Goal: Participate in discussion: Engage in conversation with other users on a specific topic

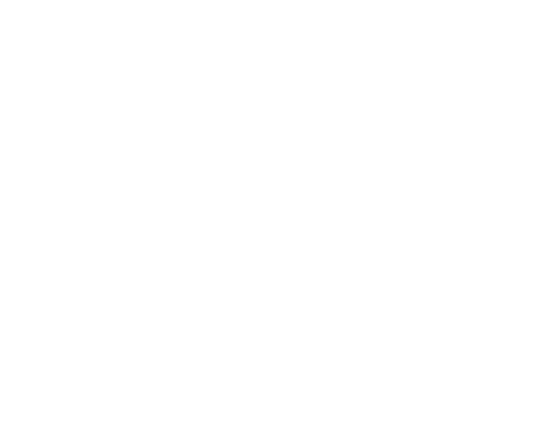
click at [503, 21] on div at bounding box center [267, 217] width 534 height 435
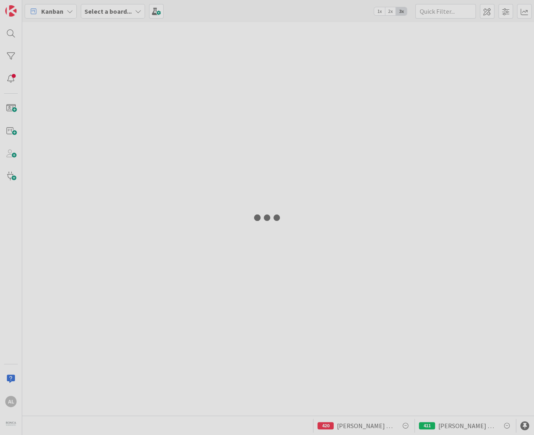
type input "Fargo"
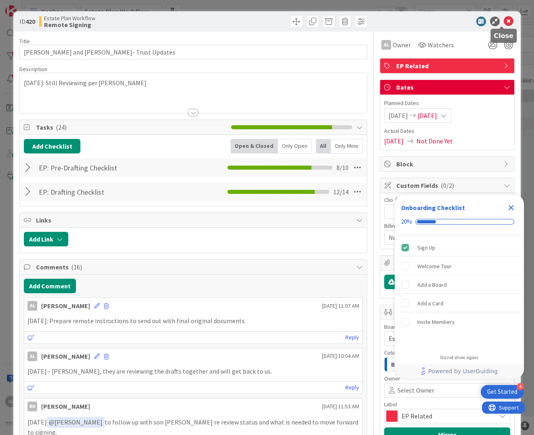
click at [504, 18] on icon at bounding box center [509, 22] width 10 height 10
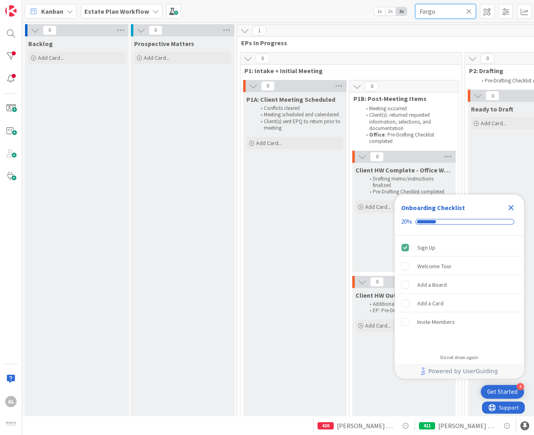
click at [472, 10] on input "Fargo" at bounding box center [445, 11] width 61 height 15
click at [468, 11] on icon at bounding box center [469, 11] width 6 height 7
click at [456, 10] on input "text" at bounding box center [445, 11] width 61 height 15
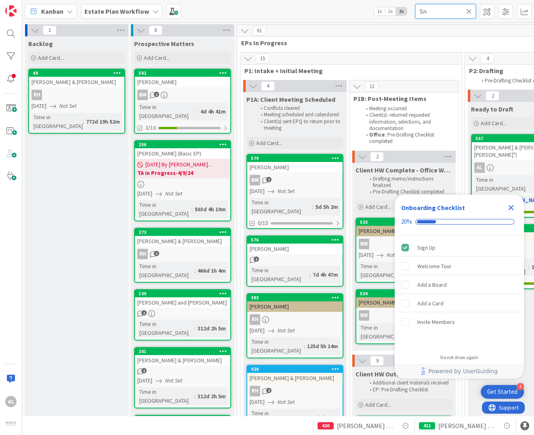
type input "S"
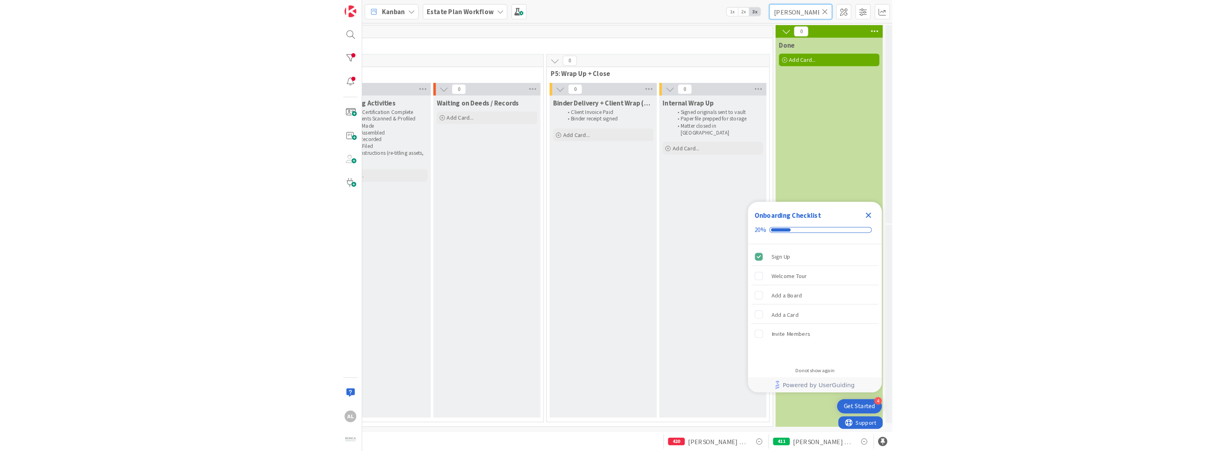
scroll to position [0, 1397]
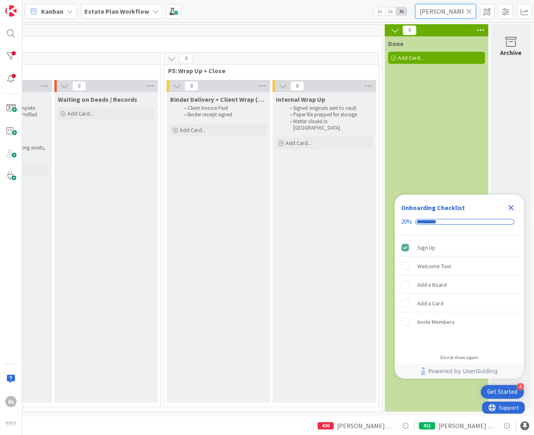
click at [460, 10] on input "[PERSON_NAME]" at bounding box center [445, 11] width 61 height 15
type input "A"
type input "Annika"
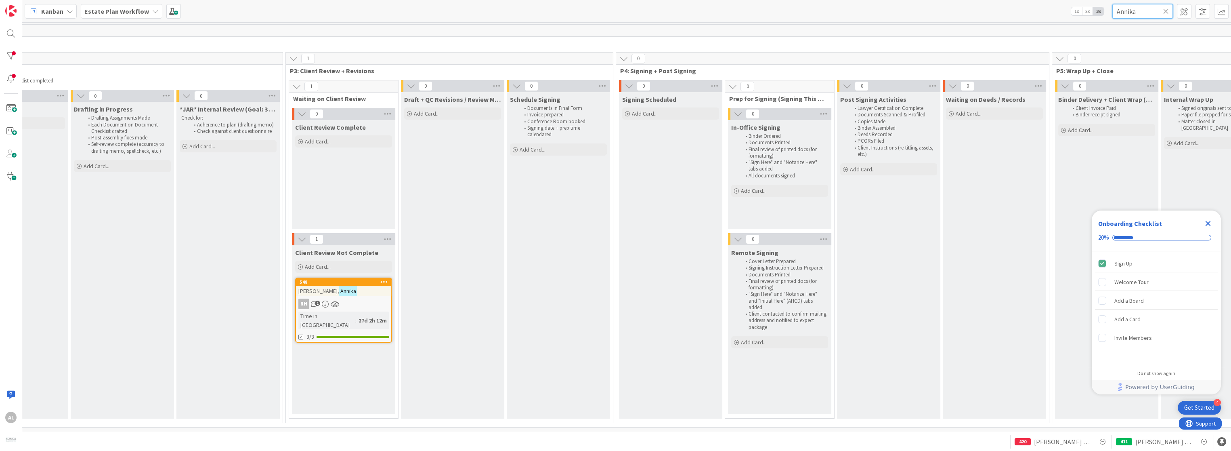
scroll to position [0, 477]
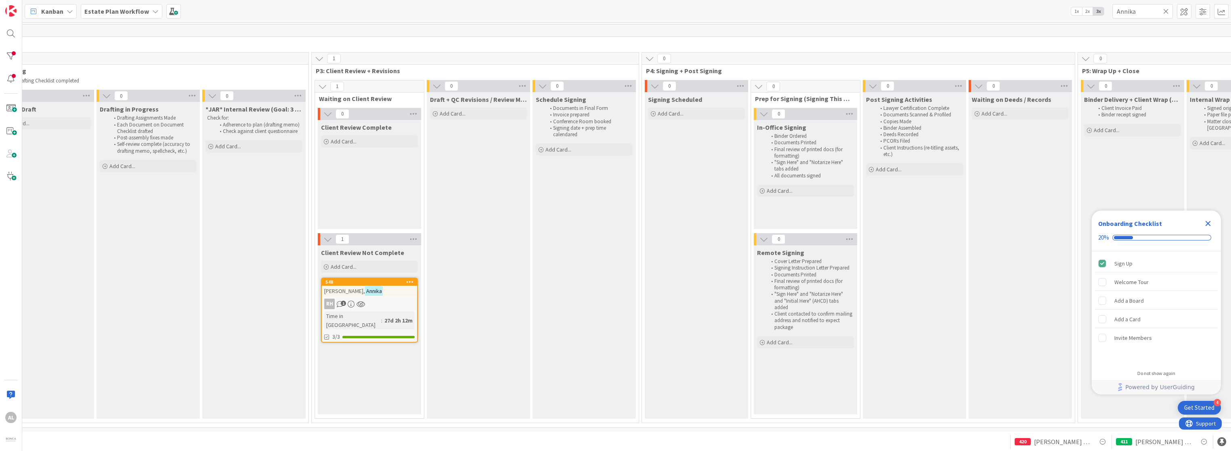
click at [382, 296] on link "548 [PERSON_NAME] RH 1 Time in [GEOGRAPHIC_DATA] : 27d 2h 12m 3/3" at bounding box center [369, 309] width 97 height 65
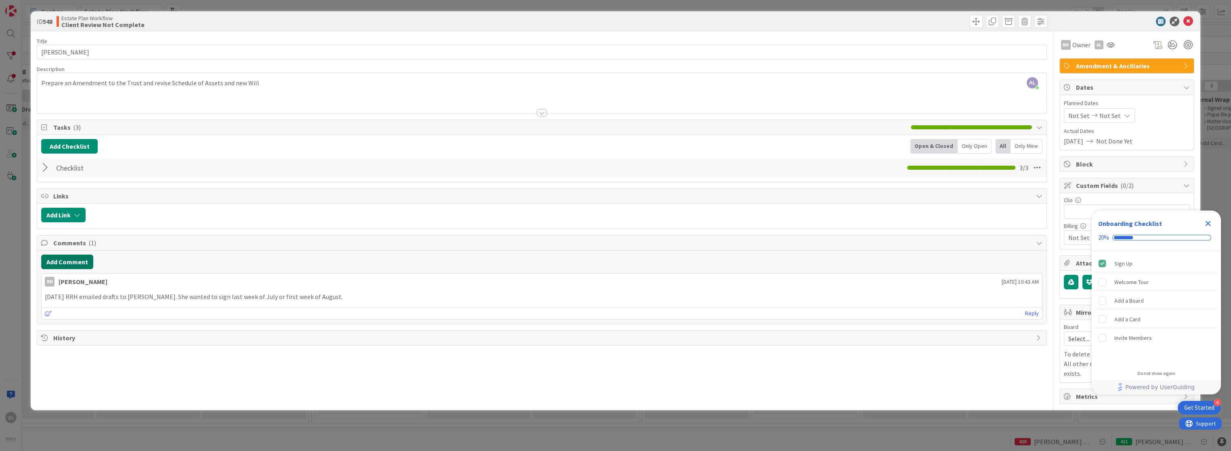
click at [71, 262] on button "Add Comment" at bounding box center [67, 261] width 52 height 15
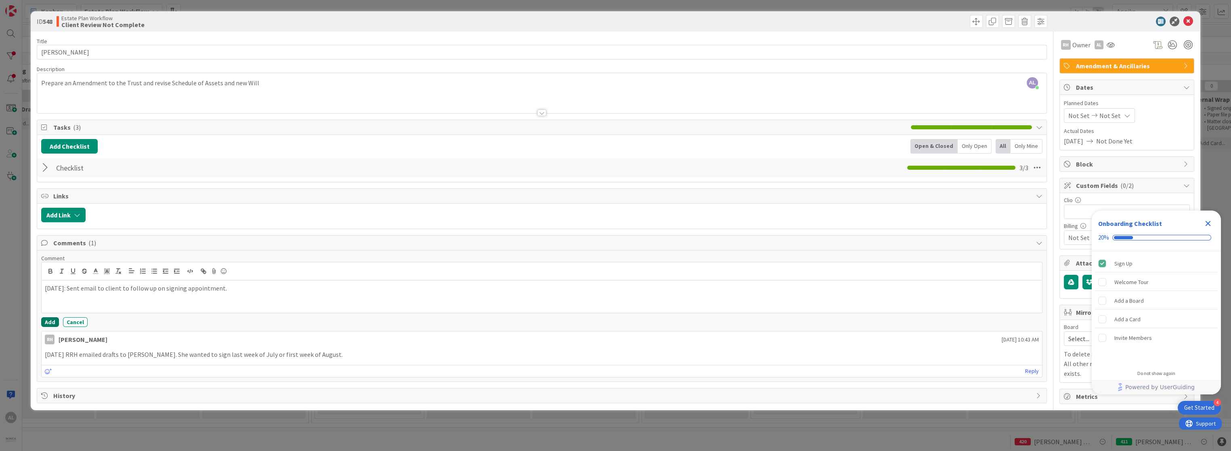
click at [47, 322] on button "Add" at bounding box center [50, 322] width 18 height 10
click at [533, 19] on icon at bounding box center [1189, 22] width 10 height 10
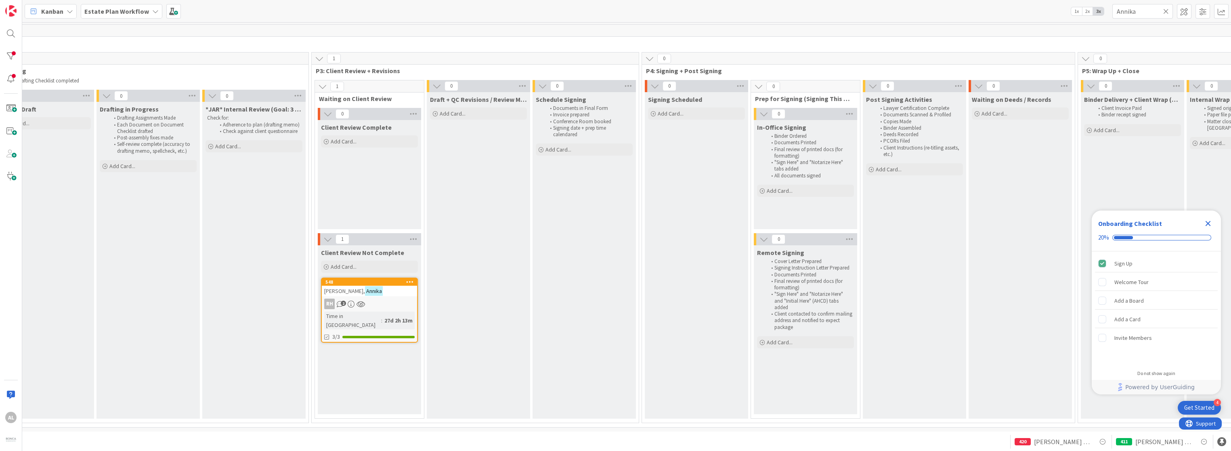
click at [533, 10] on icon at bounding box center [1166, 11] width 6 height 7
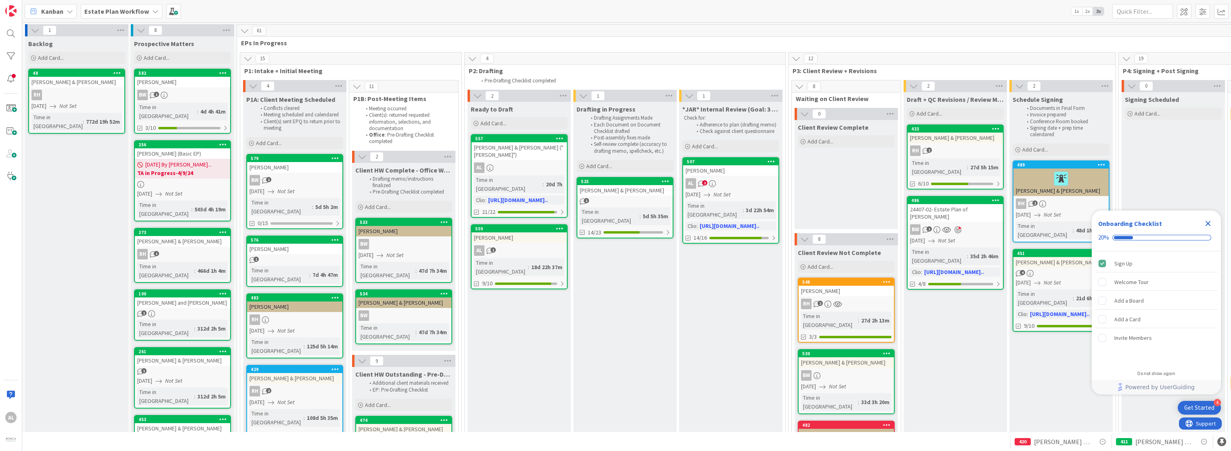
click at [523, 245] on div "AL 1" at bounding box center [519, 250] width 95 height 10
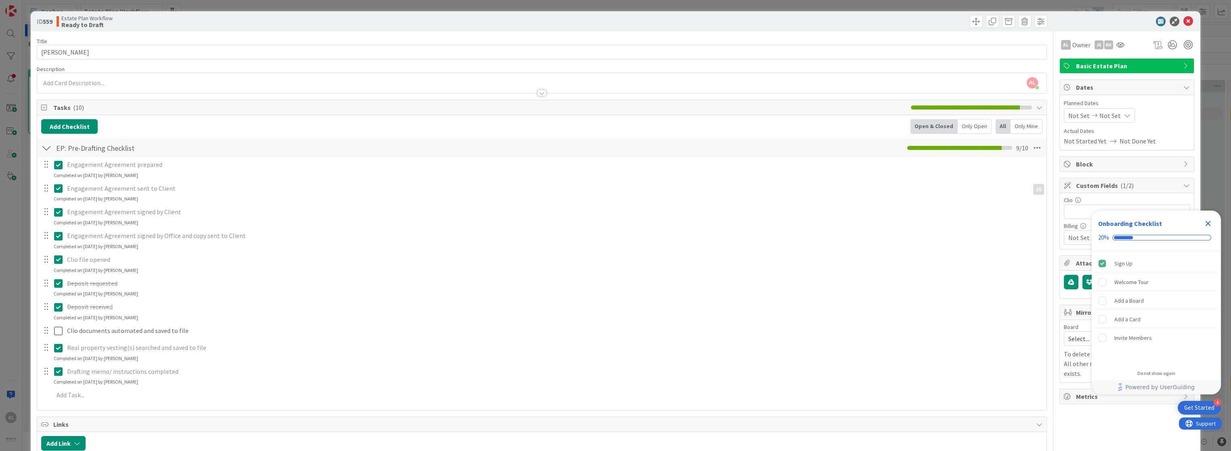
click at [533, 223] on icon "Close Checklist" at bounding box center [1208, 223] width 10 height 10
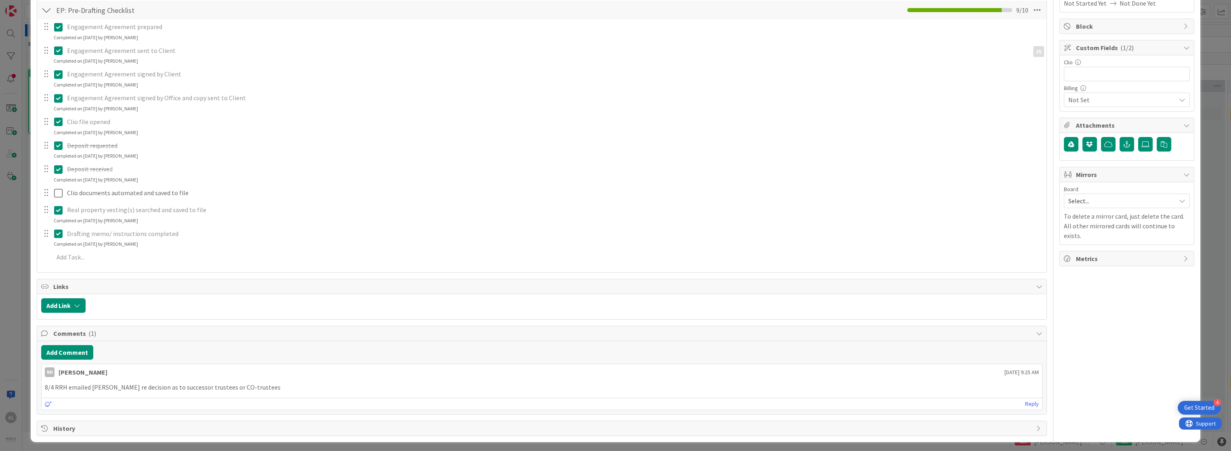
scroll to position [139, 0]
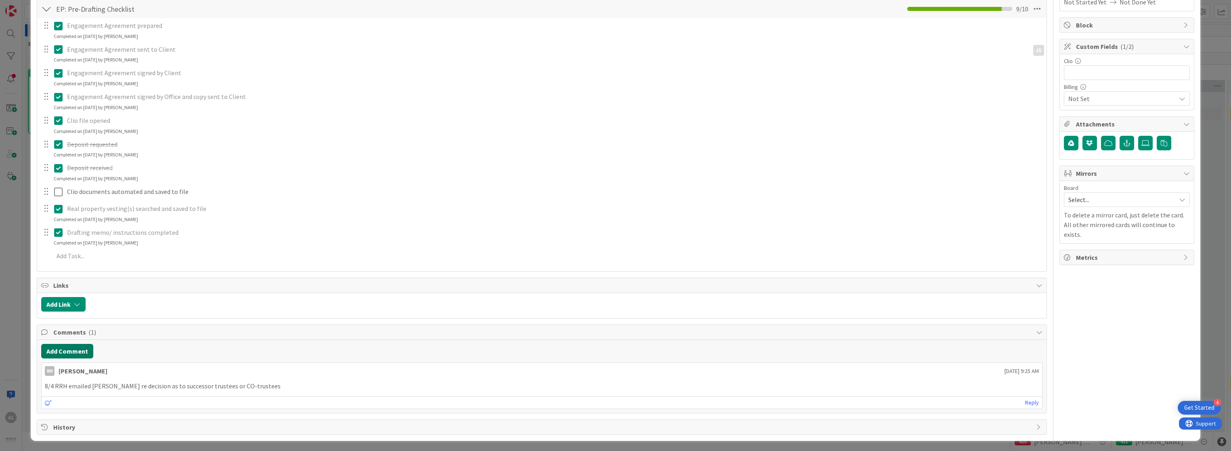
click at [73, 352] on button "Add Comment" at bounding box center [67, 351] width 52 height 15
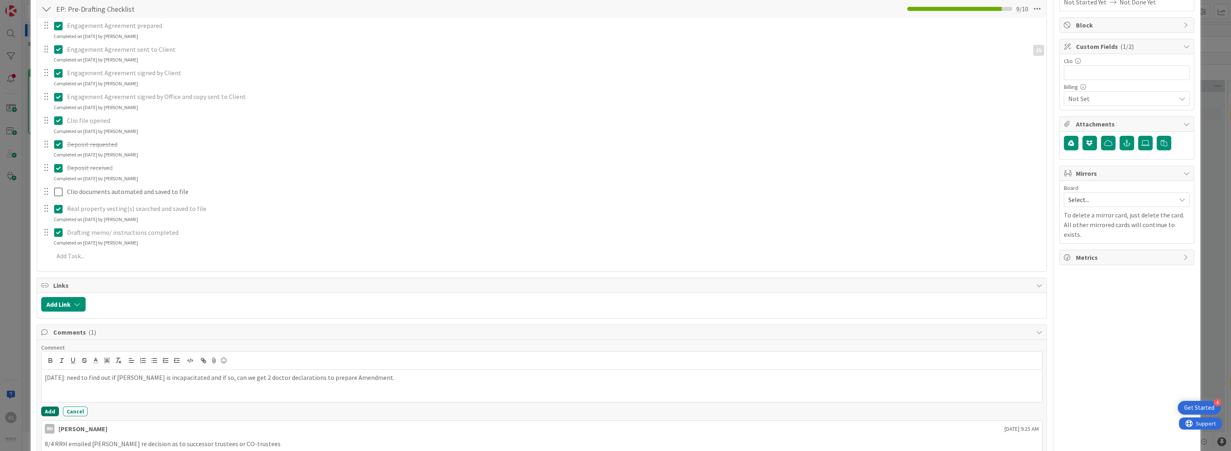
click at [52, 409] on button "Add" at bounding box center [50, 411] width 18 height 10
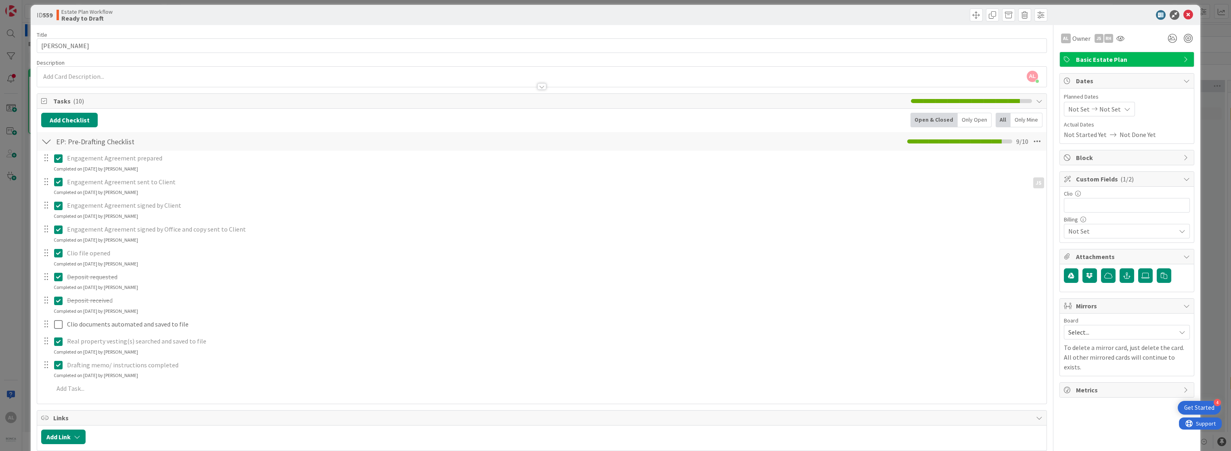
scroll to position [0, 0]
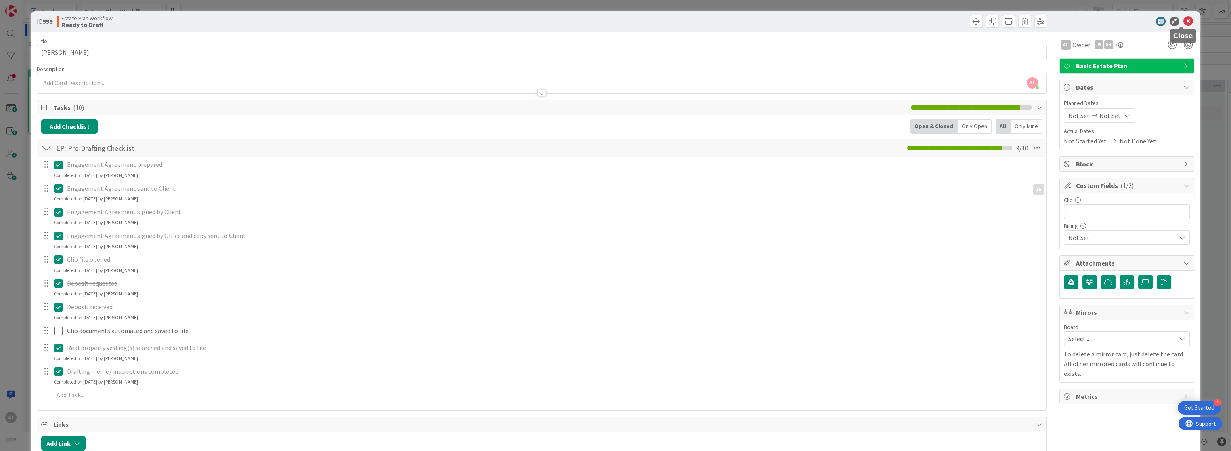
click at [533, 20] on icon at bounding box center [1189, 22] width 10 height 10
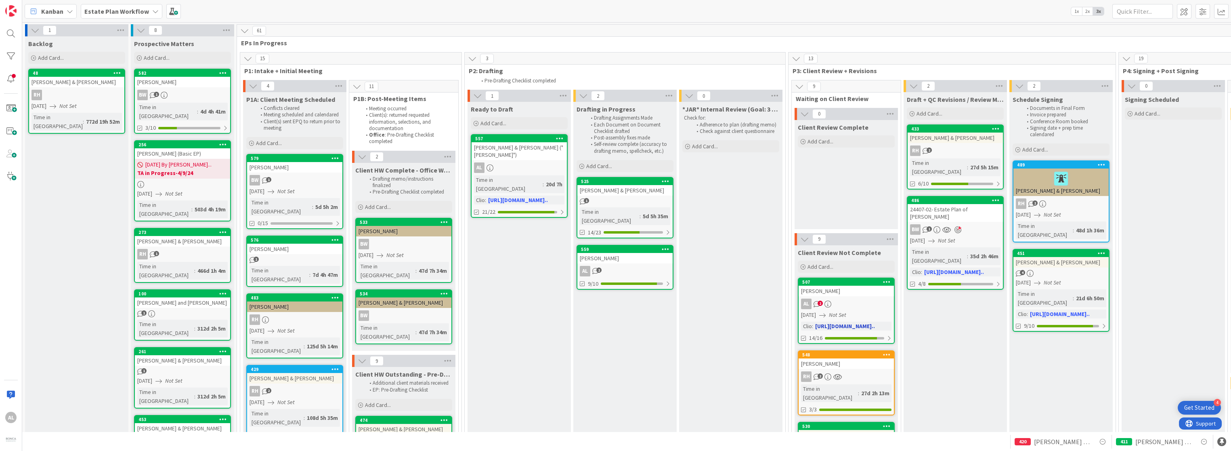
click at [533, 298] on div "AL 2" at bounding box center [846, 303] width 95 height 10
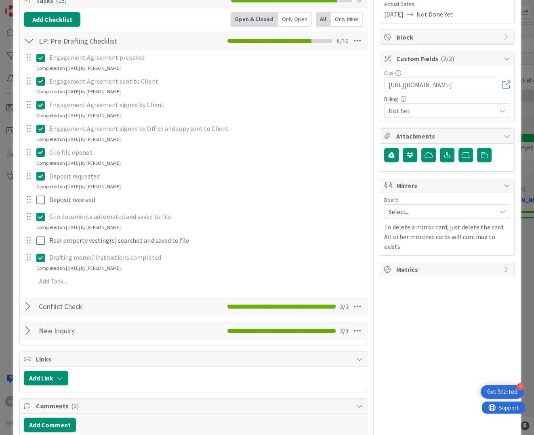
scroll to position [134, 0]
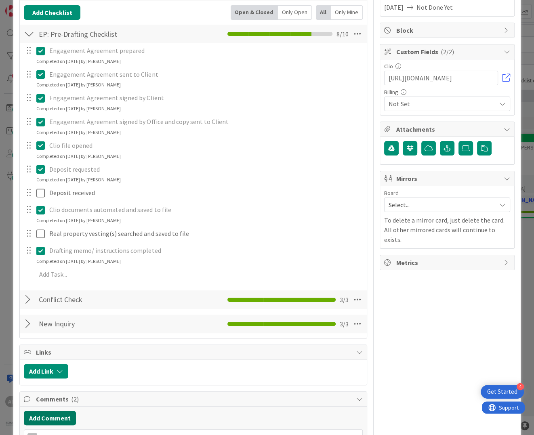
click at [63, 416] on button "Add Comment" at bounding box center [50, 418] width 52 height 15
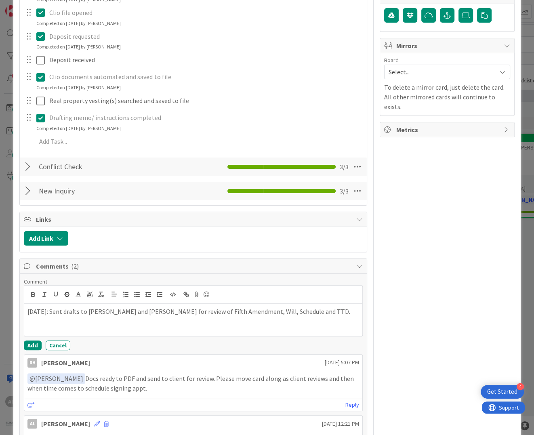
scroll to position [271, 0]
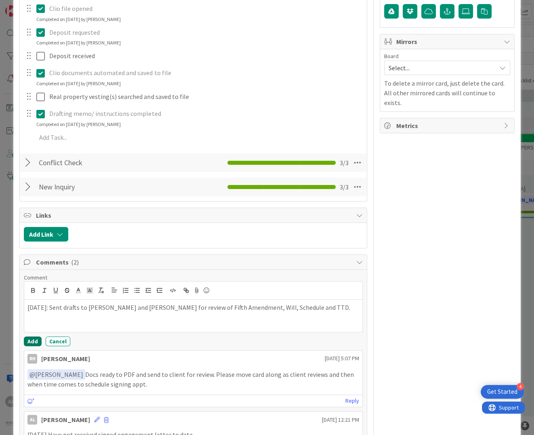
click at [27, 340] on button "Add" at bounding box center [33, 341] width 18 height 10
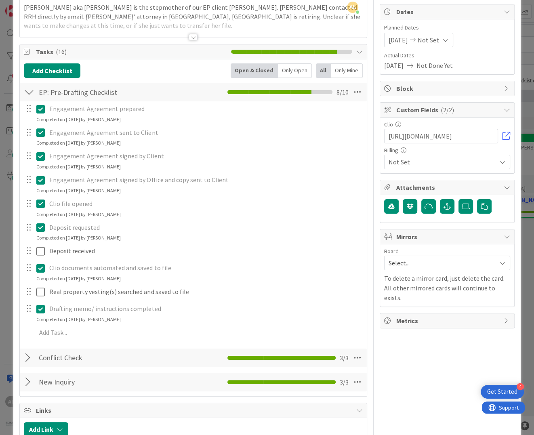
scroll to position [0, 0]
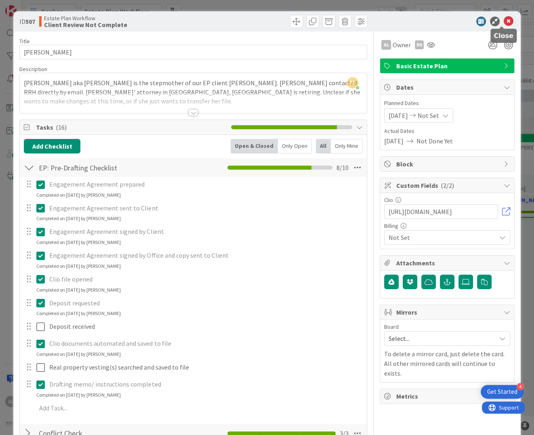
click at [504, 21] on icon at bounding box center [509, 22] width 10 height 10
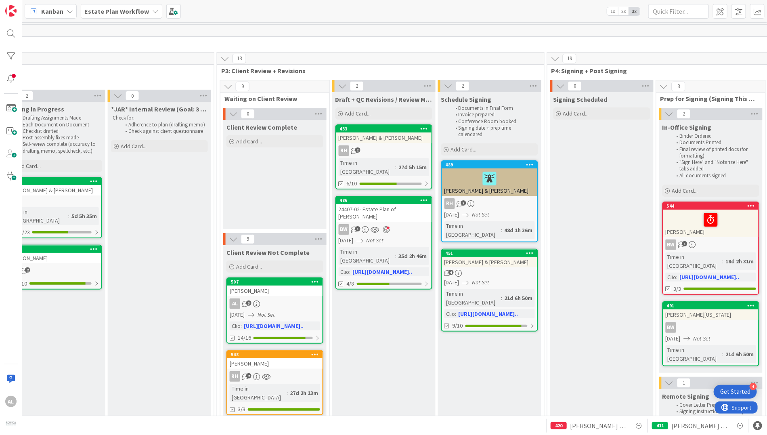
click at [419, 155] on div "RH 2" at bounding box center [383, 150] width 95 height 10
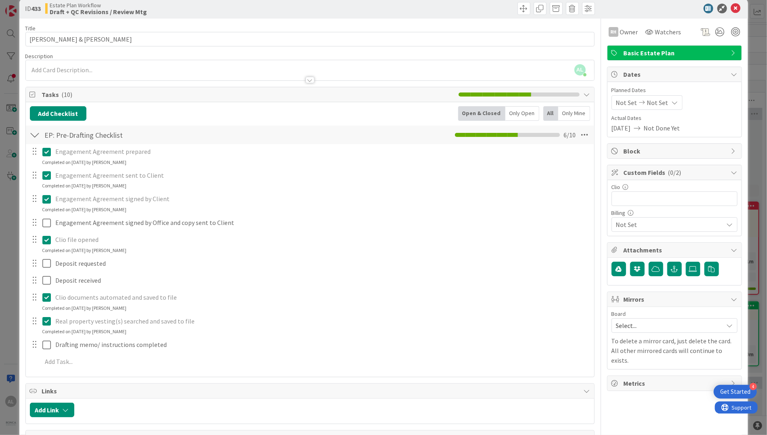
scroll to position [13, 0]
click at [400, 174] on p "Engagement Agreement sent to Client" at bounding box center [321, 175] width 533 height 9
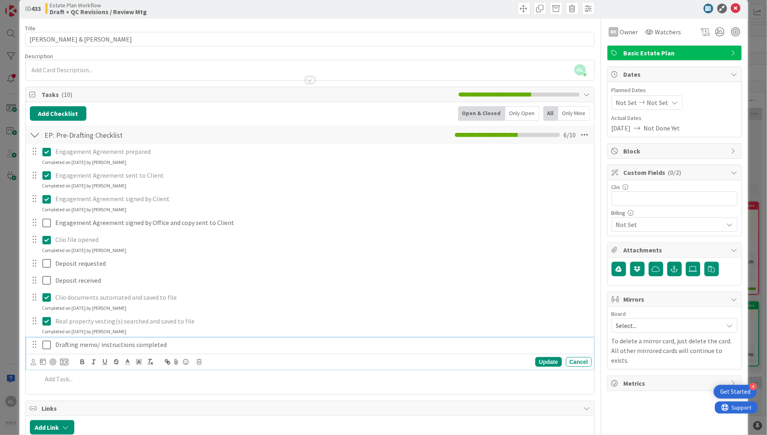
click at [46, 342] on icon at bounding box center [48, 345] width 12 height 10
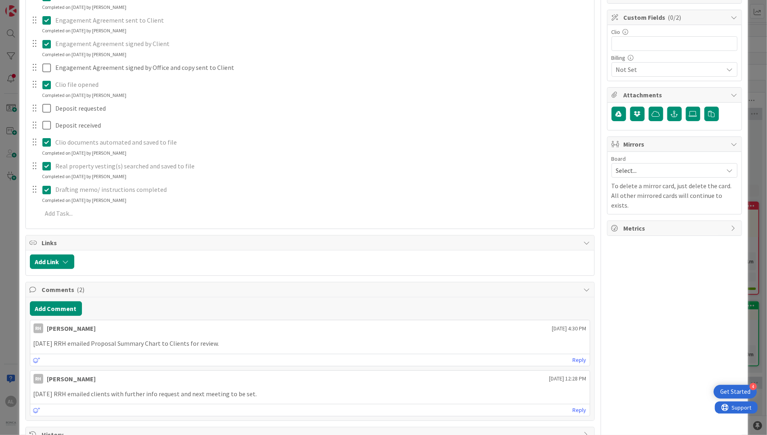
scroll to position [171, 0]
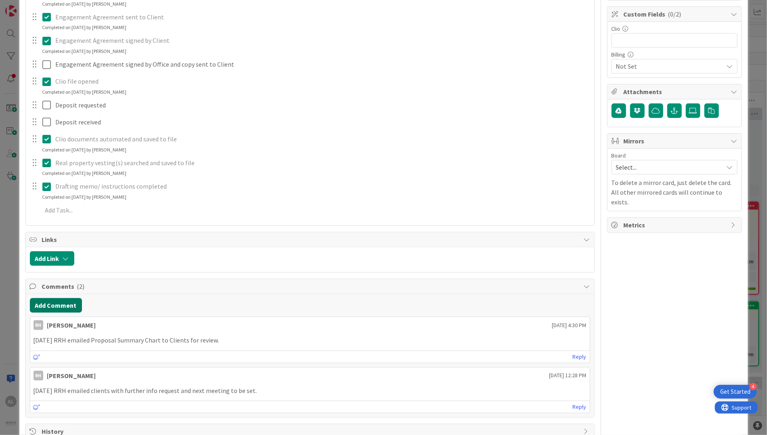
click at [71, 306] on button "Add Comment" at bounding box center [56, 305] width 52 height 15
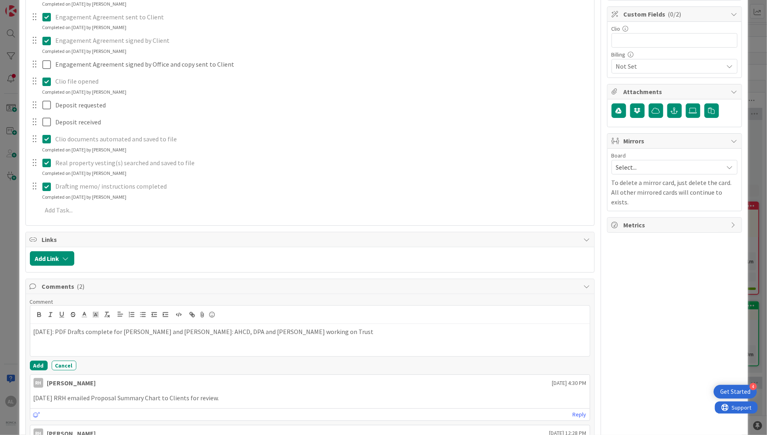
click at [228, 330] on p "[DATE]: PDF Drafts complete for [PERSON_NAME] and [PERSON_NAME]: AHCD, DPA and …" at bounding box center [310, 331] width 553 height 9
click at [40, 364] on button "Add" at bounding box center [39, 366] width 18 height 10
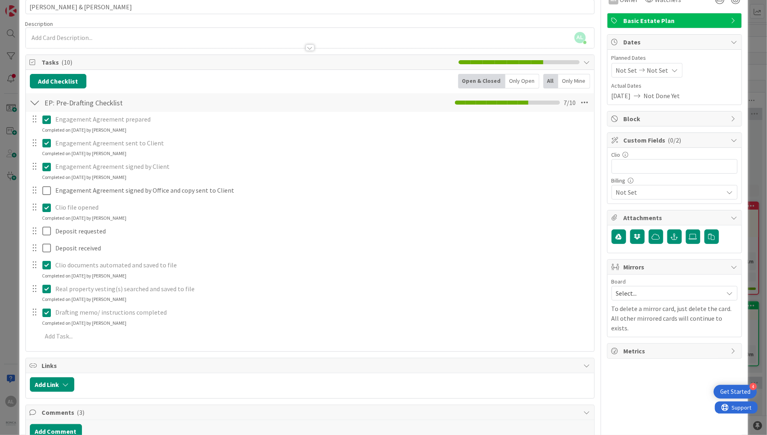
scroll to position [0, 0]
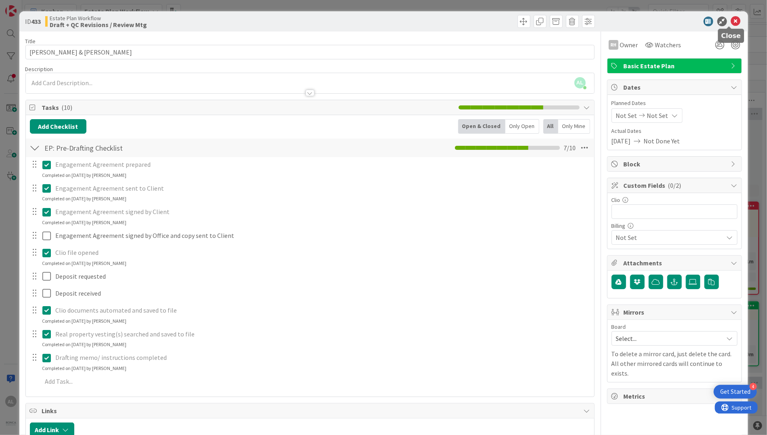
click at [533, 20] on icon at bounding box center [736, 22] width 10 height 10
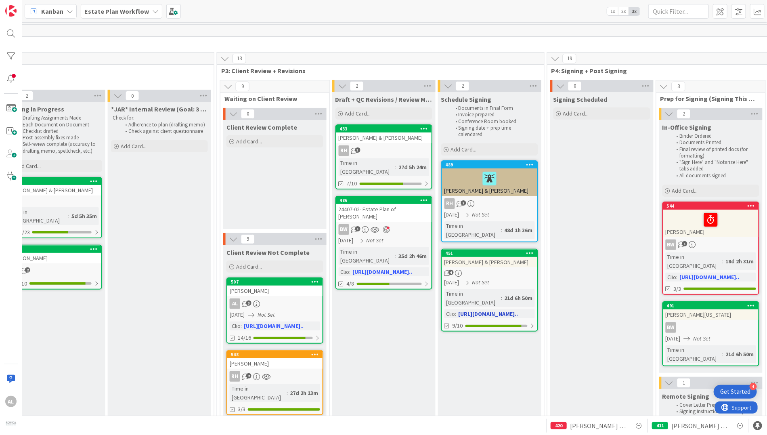
click at [523, 257] on div "[PERSON_NAME] & [PERSON_NAME]" at bounding box center [489, 262] width 95 height 10
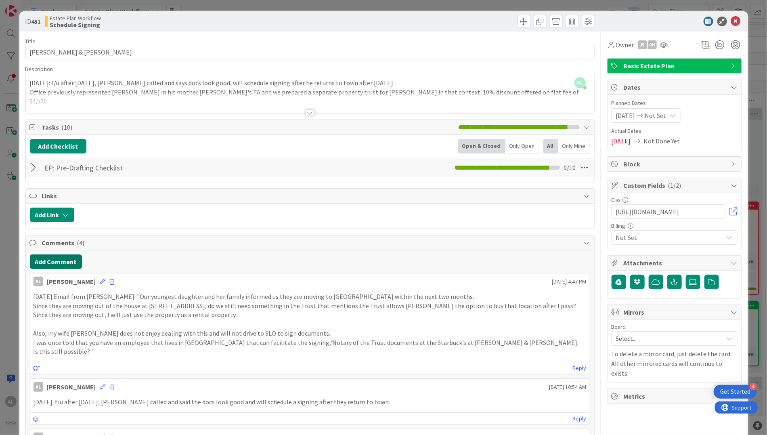
click at [70, 260] on button "Add Comment" at bounding box center [56, 261] width 52 height 15
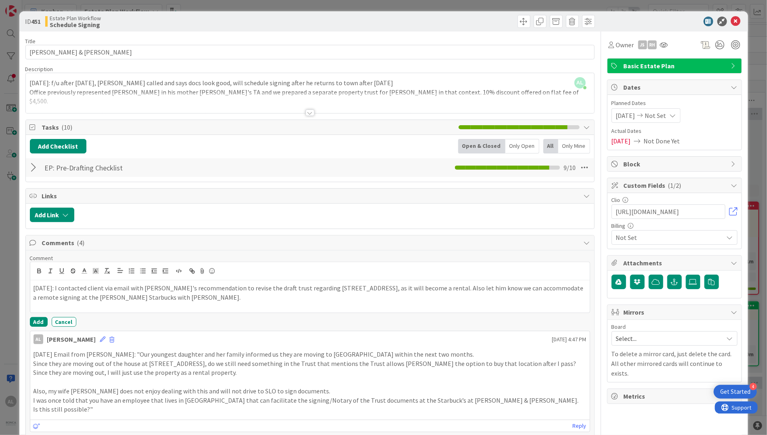
click at [41, 326] on div "Comment [DATE]: I contacted client via email with [PERSON_NAME]'s recommendatio…" at bounding box center [310, 418] width 569 height 337
click at [276, 146] on div "Add Checklist Open & Closed Only Open All Only Mine" at bounding box center [310, 146] width 561 height 15
click at [533, 20] on icon at bounding box center [736, 22] width 10 height 10
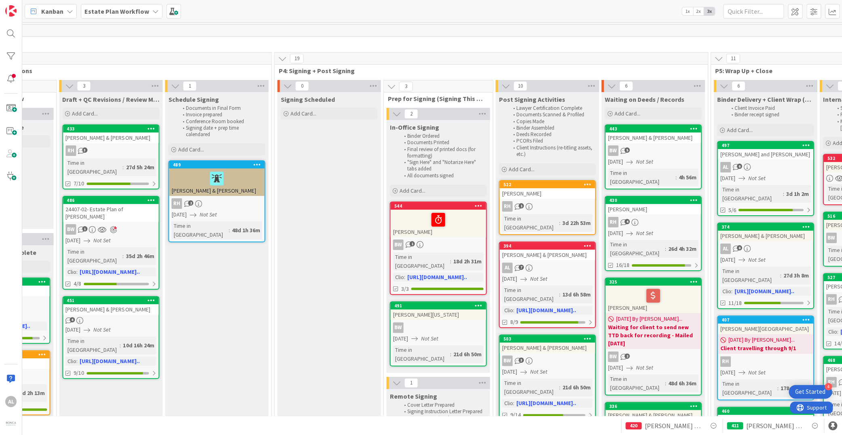
scroll to position [0, 846]
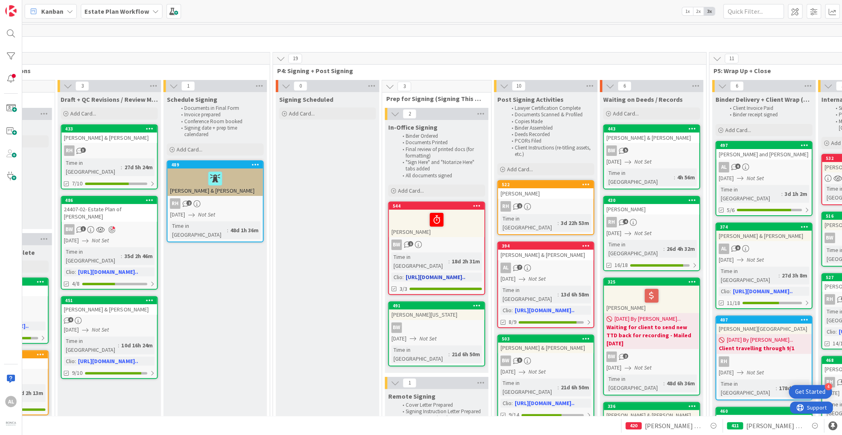
click at [459, 240] on div "BW 1" at bounding box center [435, 244] width 95 height 10
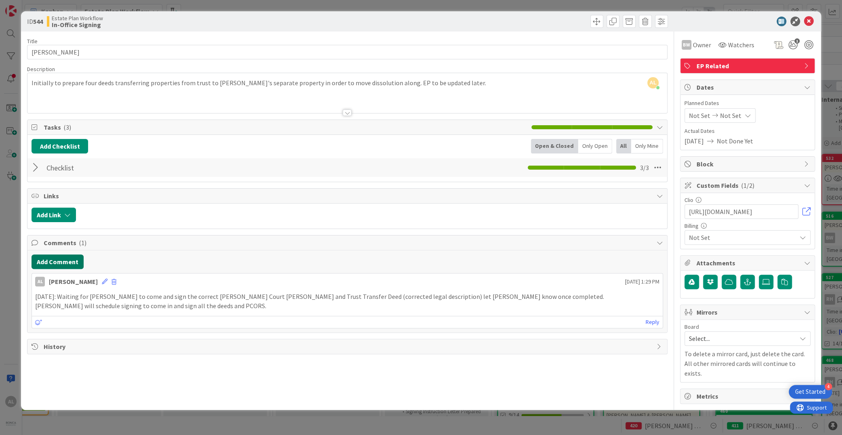
click at [67, 256] on button "Add Comment" at bounding box center [57, 261] width 52 height 15
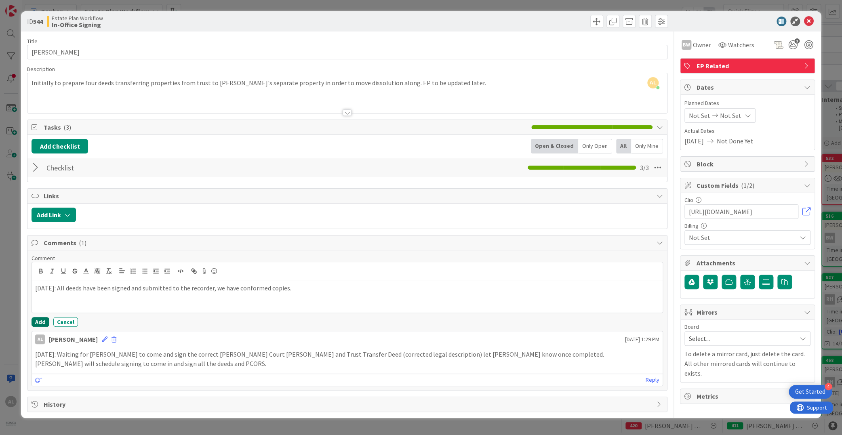
click at [43, 323] on button "Add" at bounding box center [40, 322] width 18 height 10
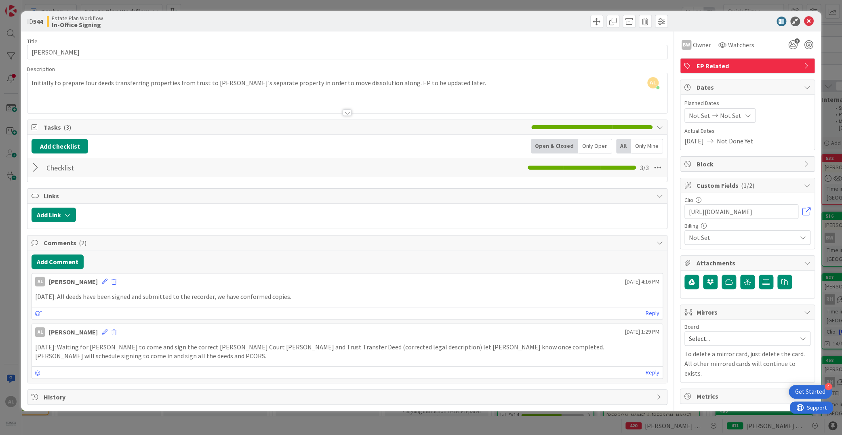
click at [533, 22] on icon at bounding box center [809, 22] width 10 height 10
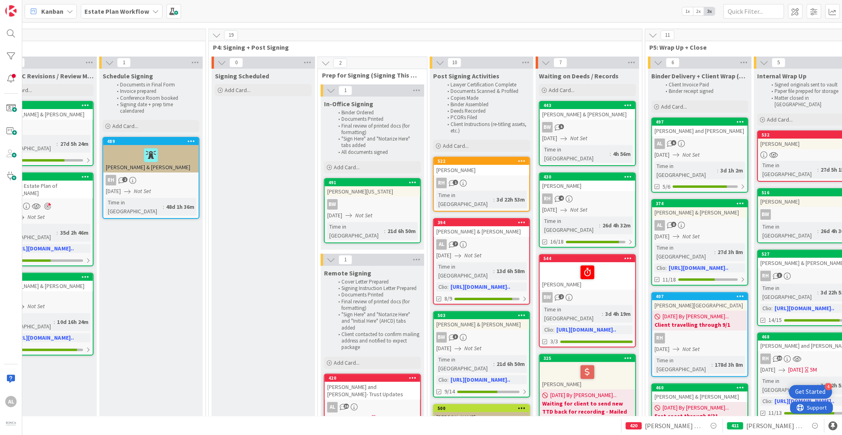
scroll to position [20, 911]
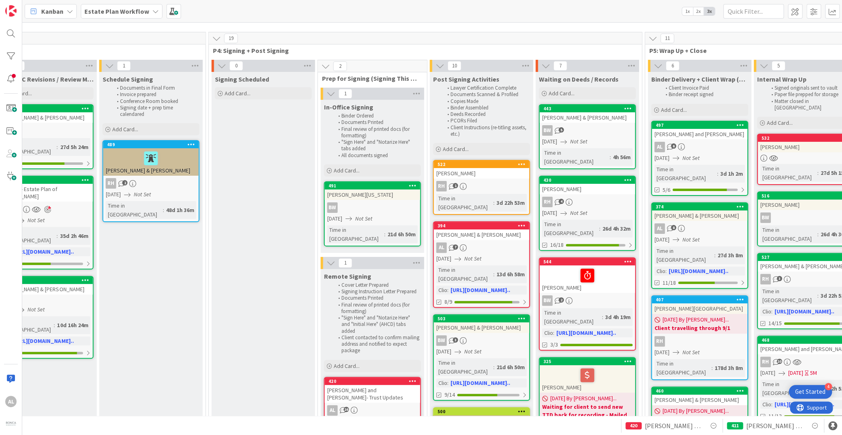
click at [491, 174] on div "[PERSON_NAME]" at bounding box center [480, 173] width 95 height 10
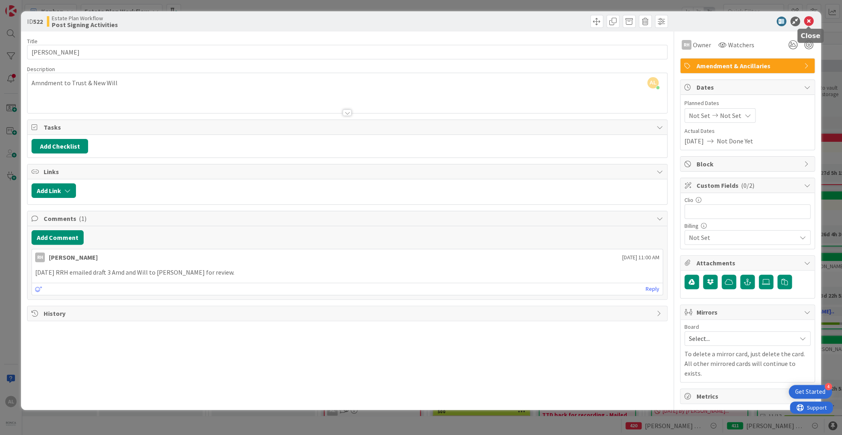
click at [533, 23] on icon at bounding box center [809, 22] width 10 height 10
